Goal: Task Accomplishment & Management: Manage account settings

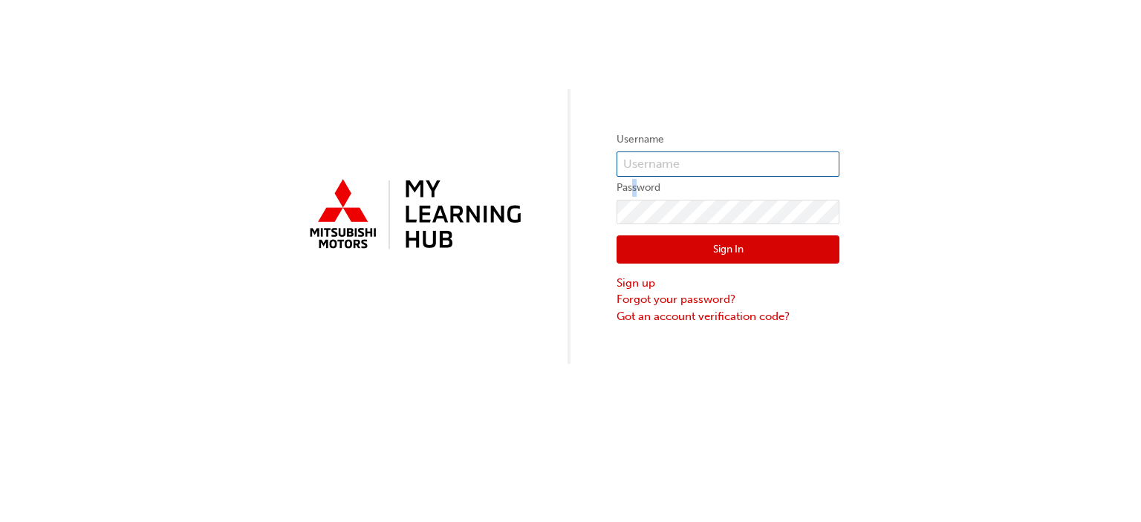
click at [631, 175] on form "Username Password Sign In Sign up Forgot your password? Got an account verifica…" at bounding box center [728, 228] width 223 height 194
click at [630, 166] on input "text" at bounding box center [728, 164] width 223 height 25
click at [744, 163] on input "[PERSON_NAME][EMAIL_ADDRESS][PERSON_NAME][DOMAIN_NAME]" at bounding box center [728, 164] width 223 height 25
click at [747, 167] on input "[PERSON_NAME][EMAIL_ADDRESS][PERSON_NAME][DOMAIN_NAME]" at bounding box center [728, 164] width 223 height 25
click at [747, 169] on input "[PERSON_NAME][EMAIL_ADDRESS][PERSON_NAME][DOMAIN_NAME]" at bounding box center [728, 164] width 223 height 25
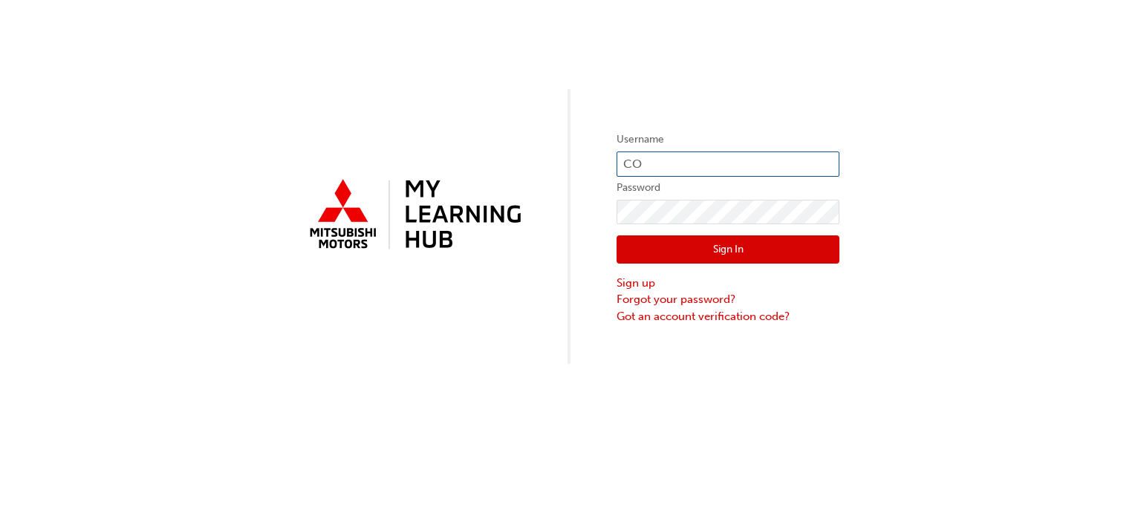
type input "C"
type input "0005942287"
click button "Sign In" at bounding box center [728, 249] width 223 height 28
